Goal: Browse casually: Explore the website without a specific task or goal

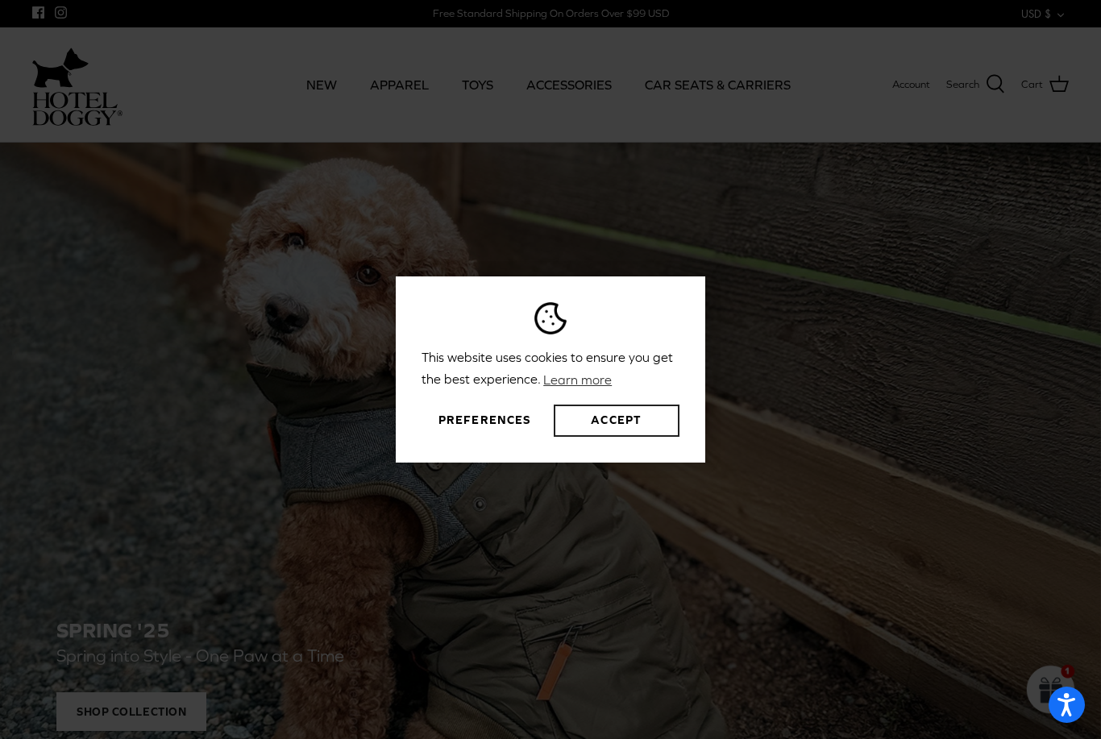
click at [611, 437] on button "Accept" at bounding box center [617, 421] width 126 height 32
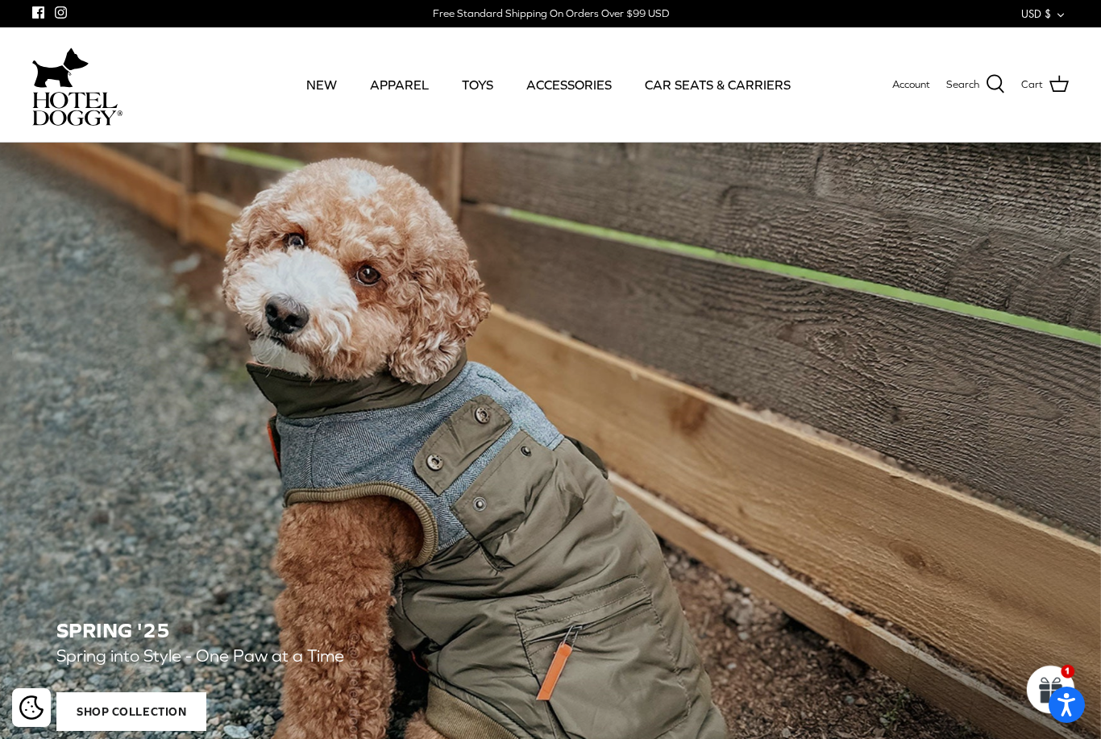
click at [730, 81] on link "CAR SEATS & CARRIERS" at bounding box center [718, 84] width 175 height 55
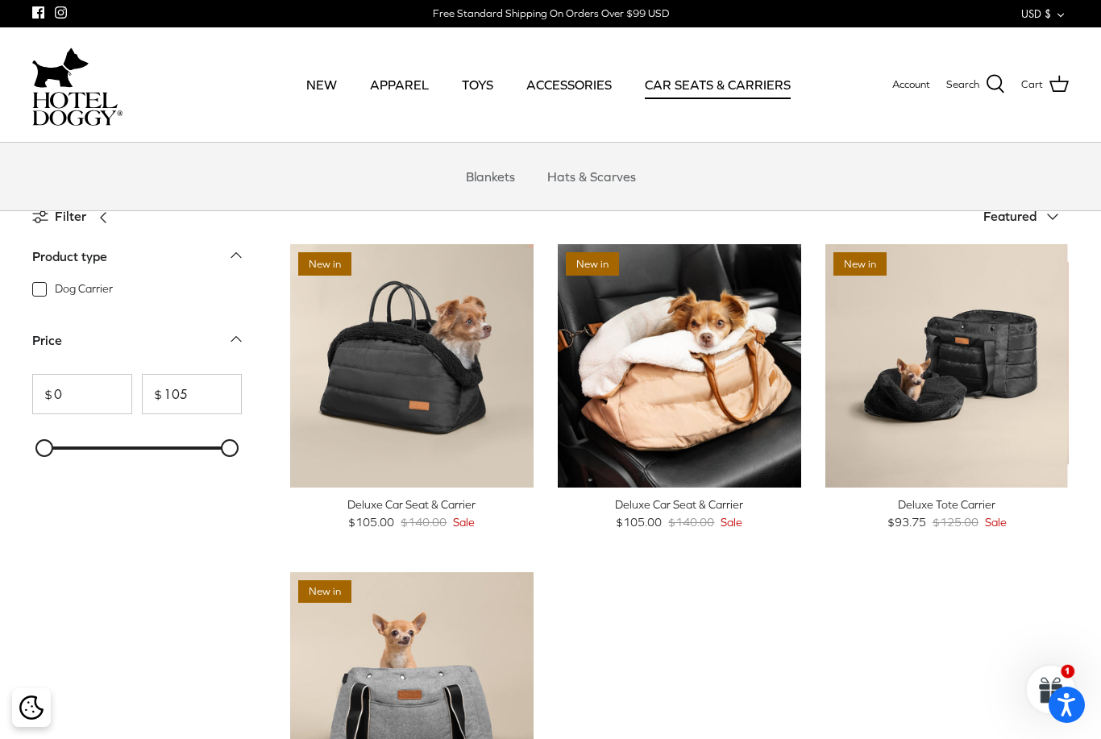
click at [485, 177] on link "Blankets" at bounding box center [491, 176] width 78 height 48
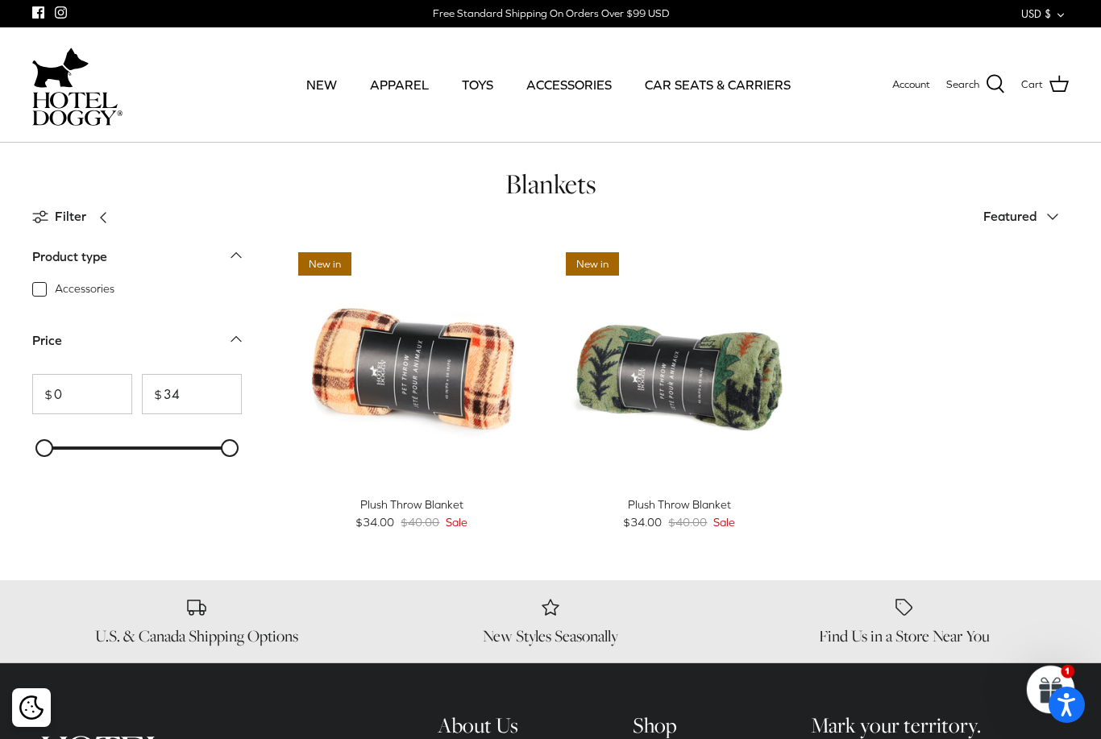
click at [323, 83] on link "NEW" at bounding box center [322, 84] width 60 height 55
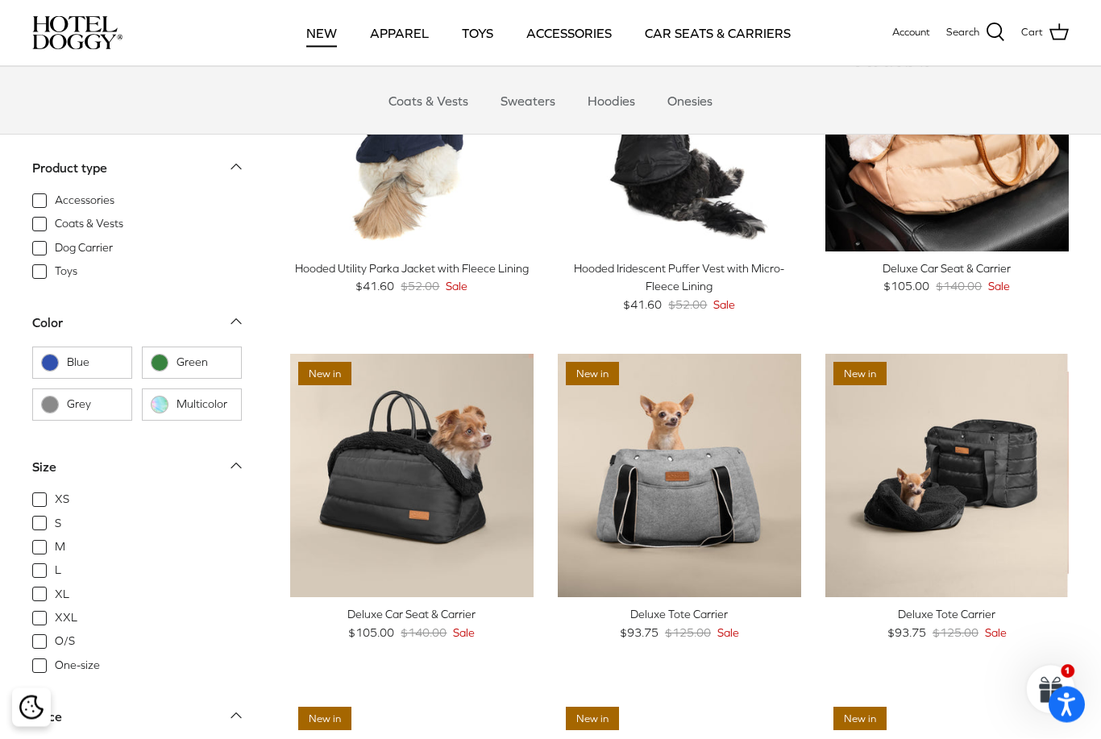
scroll to position [1560, 0]
click at [443, 105] on link "Coats & Vests" at bounding box center [428, 101] width 109 height 48
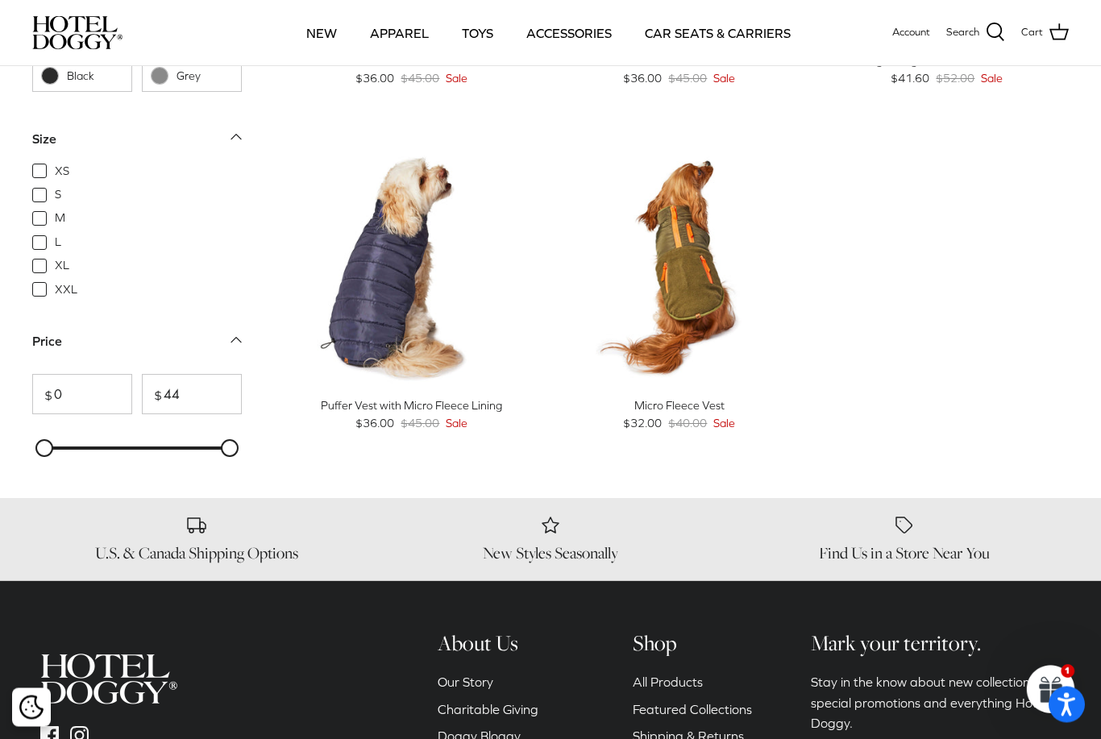
scroll to position [1713, 0]
click at [472, 35] on link "TOYS" at bounding box center [477, 33] width 60 height 55
